Goal: Navigation & Orientation: Find specific page/section

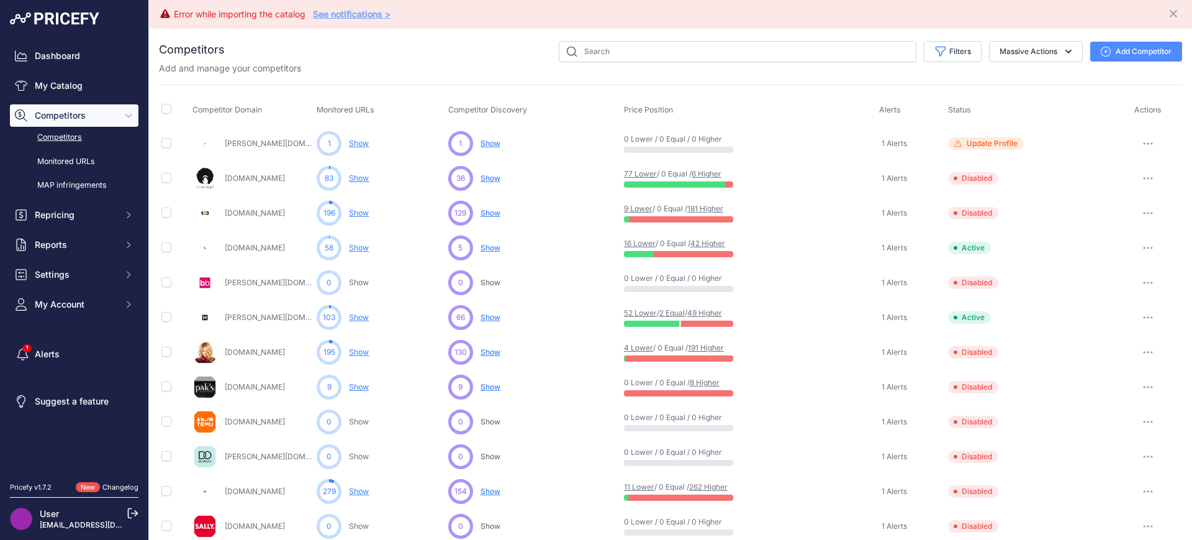
scroll to position [507, 0]
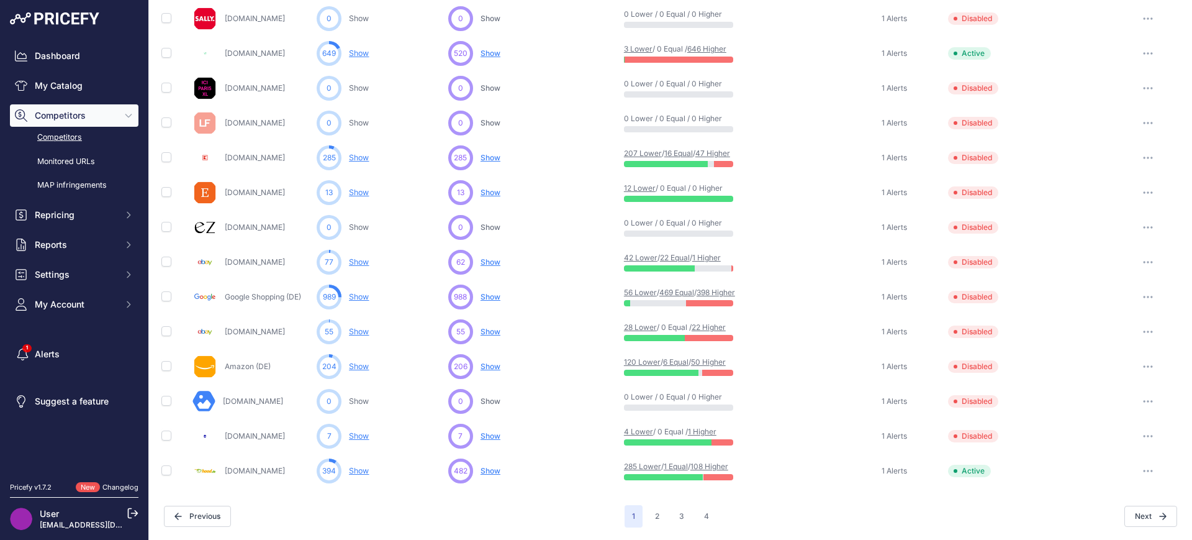
click at [369, 212] on tbody "[PERSON_NAME][DOMAIN_NAME] 1 Show You are not monitoring any URL of this compet…" at bounding box center [670, 54] width 1023 height 870
click at [552, 313] on td "988 ... Discovering... Show Show Show ​ ​ ​ ​" at bounding box center [534, 296] width 176 height 35
drag, startPoint x: 612, startPoint y: 181, endPoint x: 652, endPoint y: 190, distance: 40.7
click at [652, 190] on tr "[DOMAIN_NAME] 13 Show You are not monitoring any URL of this competitor yet 13 …" at bounding box center [670, 192] width 1023 height 35
click at [652, 190] on link "12 Lower" at bounding box center [640, 187] width 32 height 9
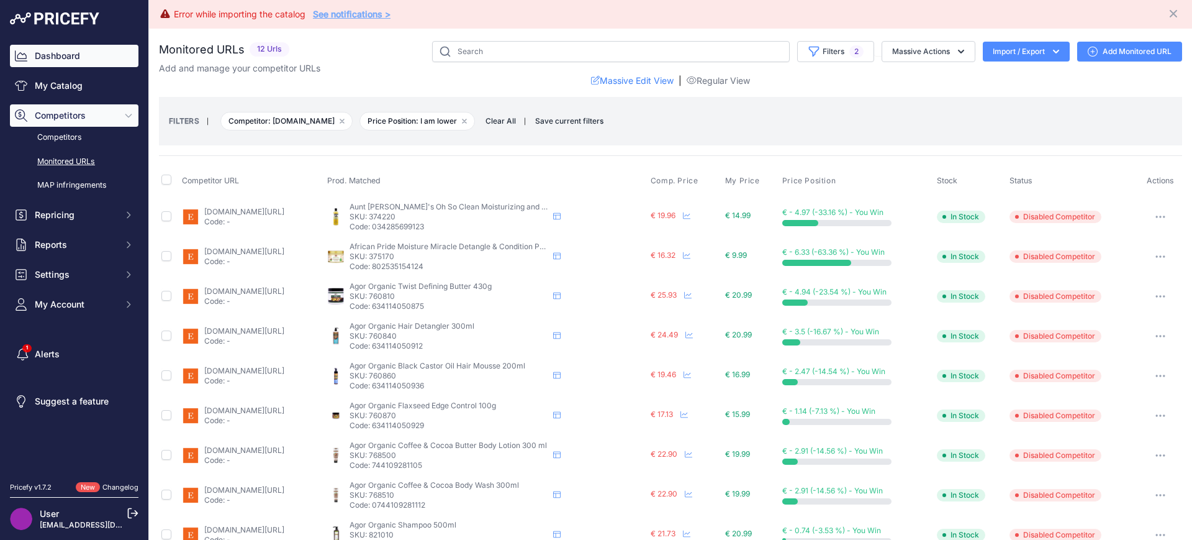
click at [72, 56] on link "Dashboard" at bounding box center [74, 56] width 129 height 22
